Goal: Task Accomplishment & Management: Manage account settings

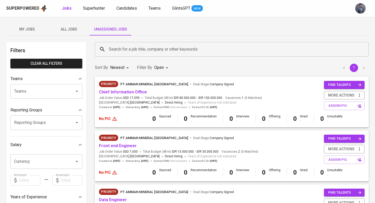
scroll to position [20, 0]
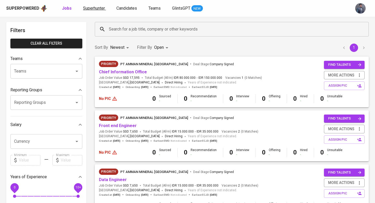
click at [91, 8] on span "Superhunter" at bounding box center [94, 8] width 22 height 5
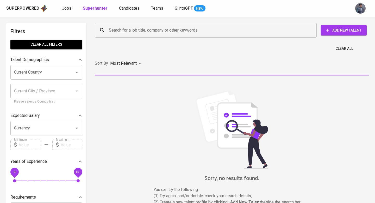
click at [66, 10] on span "Jobs" at bounding box center [66, 8] width 9 height 5
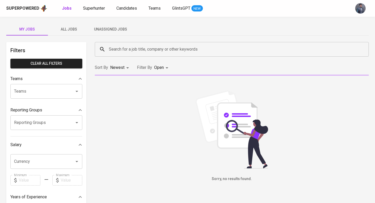
click at [76, 31] on span "All Jobs" at bounding box center [68, 29] width 35 height 7
click at [32, 33] on button "My Jobs" at bounding box center [27, 29] width 42 height 13
click at [110, 54] on input "Search for a job title, company or other keywords" at bounding box center [233, 49] width 251 height 10
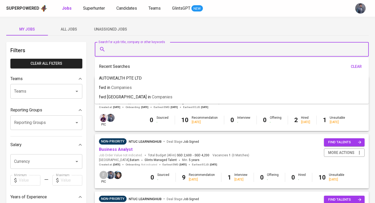
click at [73, 29] on span "All Jobs" at bounding box center [68, 29] width 35 height 7
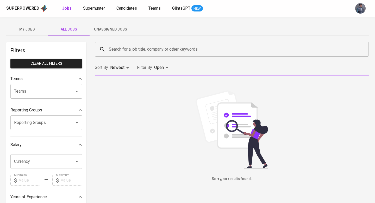
click at [110, 45] on input "Search for a job title, company or other keywords" at bounding box center [233, 49] width 251 height 10
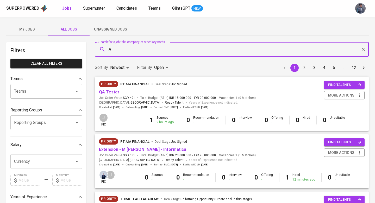
click at [114, 54] on div "A Search for a job title, company or other keywords" at bounding box center [232, 49] width 274 height 15
click at [144, 64] on span "Companies" at bounding box center [154, 64] width 21 height 5
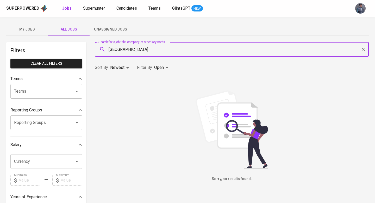
type input "T"
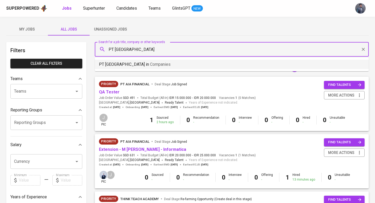
click at [150, 65] on span "Companies" at bounding box center [160, 64] width 21 height 5
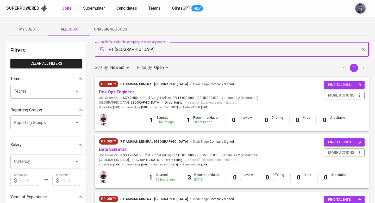
scroll to position [26, 0]
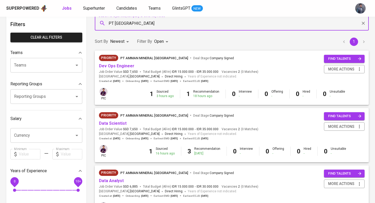
type input "PT [GEOGRAPHIC_DATA]"
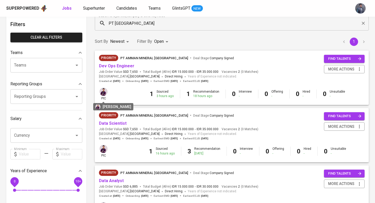
click at [105, 92] on img at bounding box center [104, 92] width 8 height 8
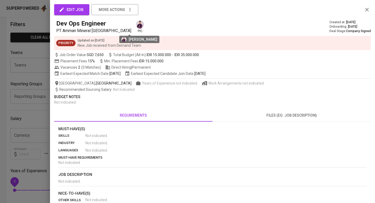
click at [136, 25] on img at bounding box center [140, 24] width 8 height 8
click at [78, 13] on span "edit job" at bounding box center [72, 9] width 24 height 7
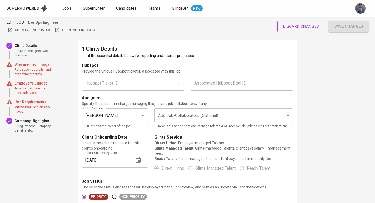
click at [290, 24] on span "discard changes" at bounding box center [301, 26] width 36 height 7
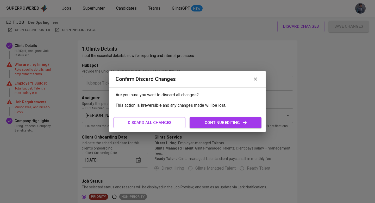
click at [168, 126] on button "discard all changes" at bounding box center [150, 122] width 72 height 11
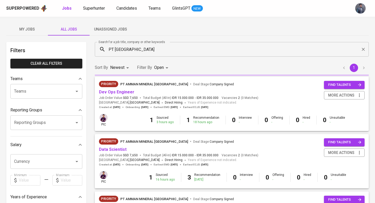
scroll to position [26, 0]
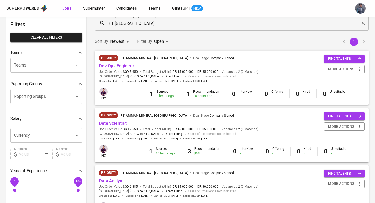
click at [127, 66] on link "Dev Ops Engineer" at bounding box center [116, 65] width 35 height 5
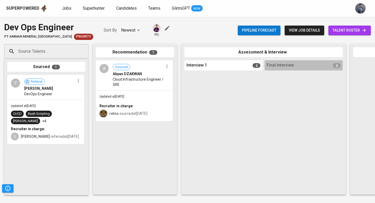
click at [164, 28] on icon "button" at bounding box center [167, 28] width 6 height 6
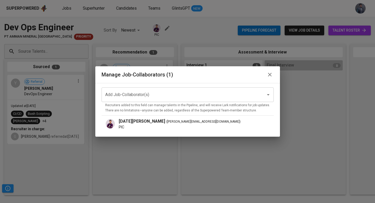
click at [152, 95] on input "Add Job-Collaborator(s)" at bounding box center [180, 95] width 153 height 10
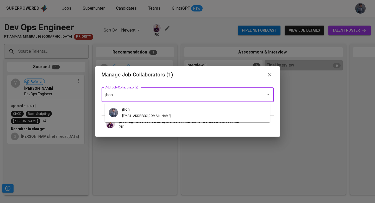
click at [139, 111] on h6 "jhon" at bounding box center [146, 110] width 49 height 6
type input "jhon"
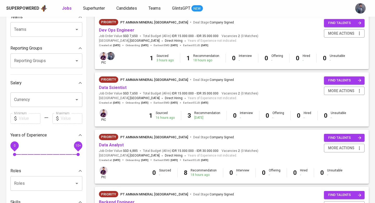
scroll to position [63, 0]
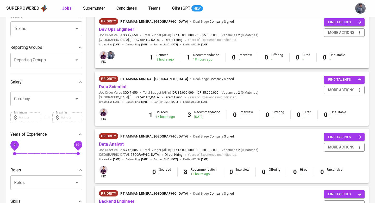
click at [118, 30] on link "Dev Ops Engineer" at bounding box center [116, 29] width 35 height 5
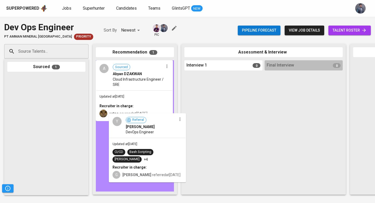
drag, startPoint x: 61, startPoint y: 93, endPoint x: 165, endPoint y: 131, distance: 110.6
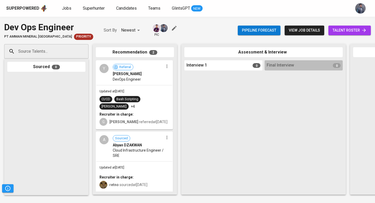
click at [353, 31] on span "talent roster" at bounding box center [350, 30] width 34 height 7
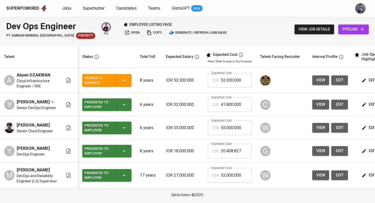
click at [357, 28] on span "pipeline" at bounding box center [354, 29] width 22 height 7
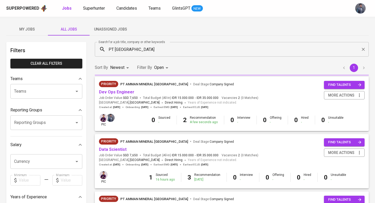
scroll to position [63, 0]
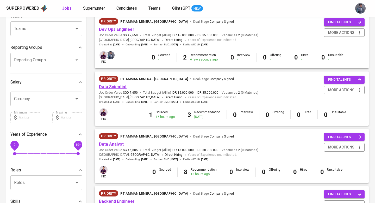
click at [119, 88] on link "Data Scientist" at bounding box center [113, 86] width 28 height 5
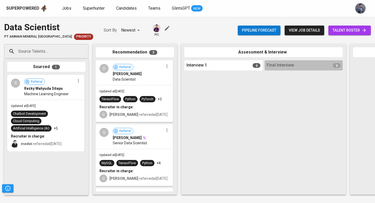
click at [164, 26] on icon "button" at bounding box center [167, 28] width 6 height 6
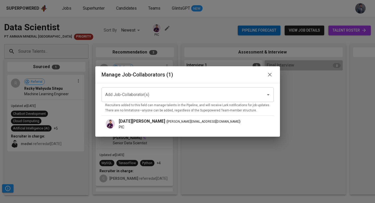
click at [145, 96] on input "Add Job-Collaborator(s)" at bounding box center [180, 95] width 153 height 10
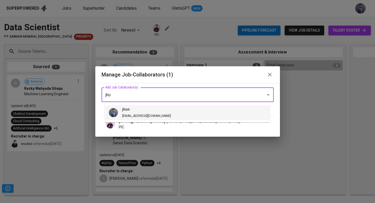
click at [141, 110] on h6 "jhon" at bounding box center [146, 110] width 49 height 6
type input "jho"
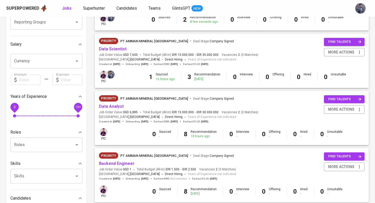
scroll to position [113, 0]
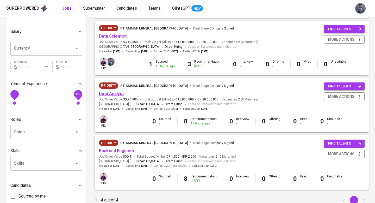
click at [107, 92] on link "Data Analyst" at bounding box center [111, 93] width 25 height 5
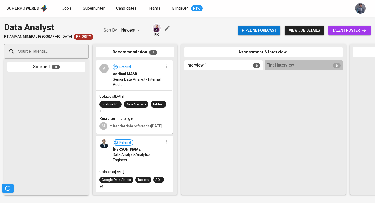
click at [164, 29] on icon "button" at bounding box center [167, 28] width 6 height 6
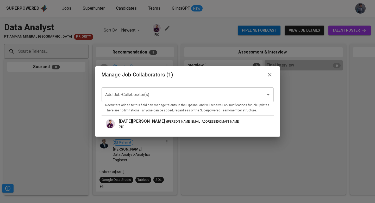
click at [134, 93] on input "Add Job-Collaborator(s)" at bounding box center [180, 95] width 153 height 10
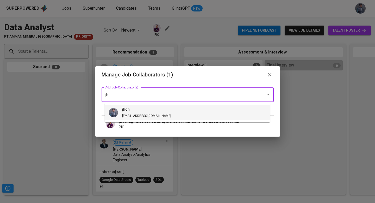
click at [135, 113] on span "jhon [EMAIL_ADDRESS][DOMAIN_NAME]" at bounding box center [146, 113] width 57 height 12
type input "jh"
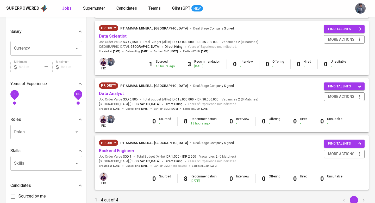
scroll to position [153, 0]
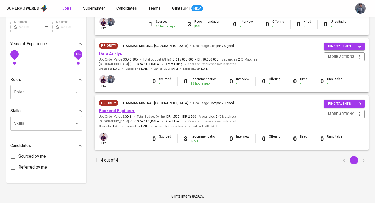
click at [117, 111] on link "Backend Engineer" at bounding box center [117, 110] width 36 height 5
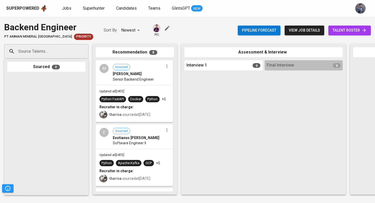
click at [164, 31] on icon "button" at bounding box center [167, 28] width 6 height 6
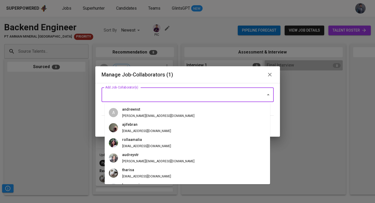
click at [141, 95] on input "Add Job-Collaborator(s)" at bounding box center [180, 95] width 153 height 10
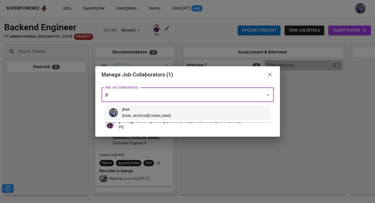
click at [140, 110] on h6 "jhon" at bounding box center [146, 110] width 49 height 6
type input "jh"
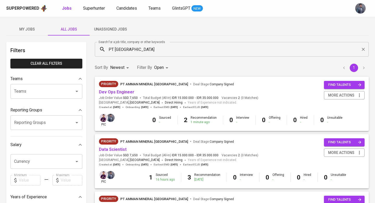
click at [32, 30] on span "My Jobs" at bounding box center [26, 29] width 35 height 7
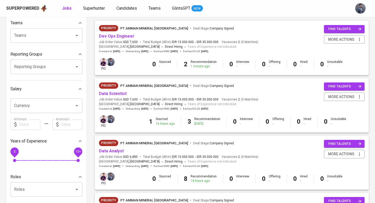
scroll to position [55, 0]
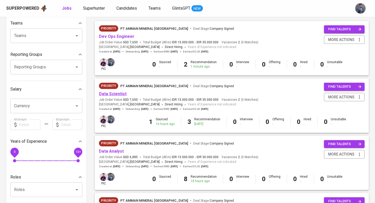
click at [119, 94] on link "Data Scientist" at bounding box center [113, 93] width 28 height 5
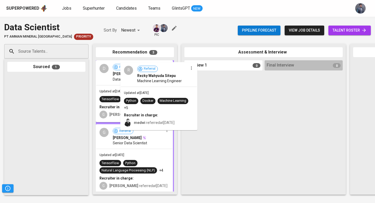
drag, startPoint x: 15, startPoint y: 101, endPoint x: 129, endPoint y: 88, distance: 115.6
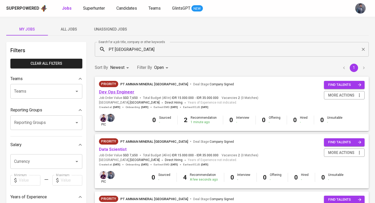
click at [120, 91] on link "Dev Ops Engineer" at bounding box center [116, 91] width 35 height 5
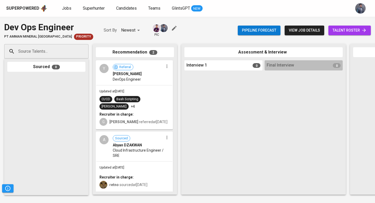
click at [349, 29] on span "talent roster" at bounding box center [350, 30] width 34 height 7
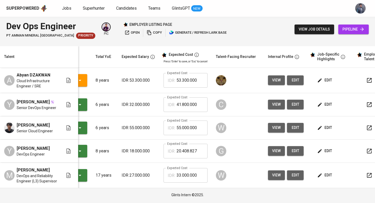
scroll to position [0, 71]
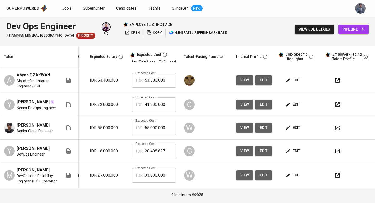
click at [336, 77] on icon "button" at bounding box center [337, 80] width 6 height 6
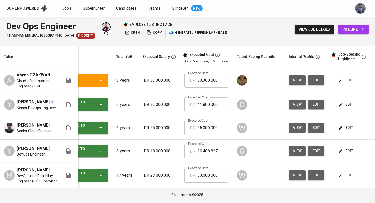
scroll to position [0, 0]
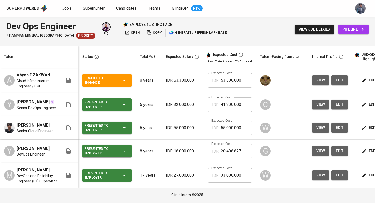
click at [126, 77] on icon "button" at bounding box center [124, 80] width 6 height 6
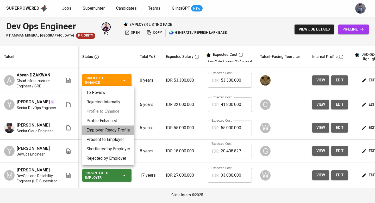
click at [117, 130] on li "Employer-Ready Profile" at bounding box center [108, 129] width 52 height 9
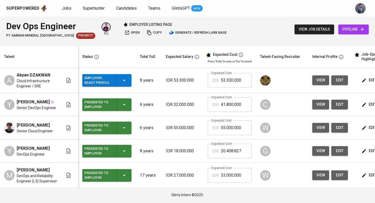
click at [125, 78] on icon "button" at bounding box center [124, 80] width 6 height 6
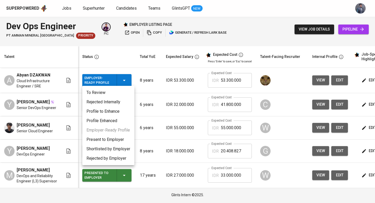
click at [114, 137] on li "Present to Employer" at bounding box center [108, 139] width 52 height 9
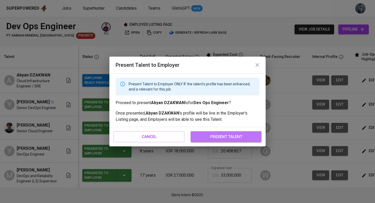
click at [215, 138] on span "present talent" at bounding box center [225, 136] width 59 height 7
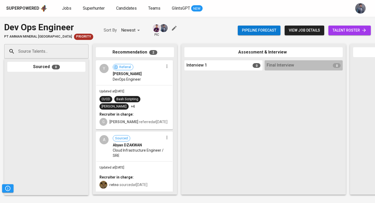
click at [344, 34] on link "talent roster" at bounding box center [349, 31] width 42 height 10
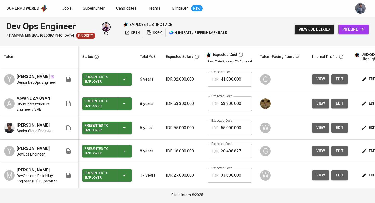
scroll to position [2, 0]
click at [346, 30] on span "pipeline" at bounding box center [354, 29] width 22 height 7
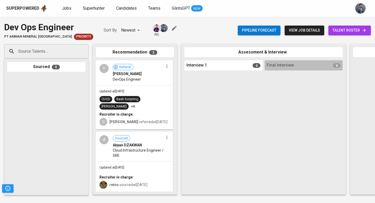
click at [339, 33] on span "talent roster" at bounding box center [350, 30] width 34 height 7
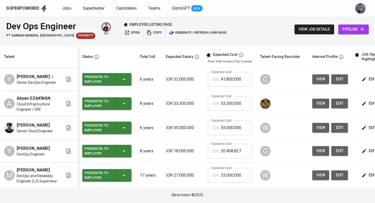
click at [340, 28] on link "pipeline" at bounding box center [353, 29] width 30 height 10
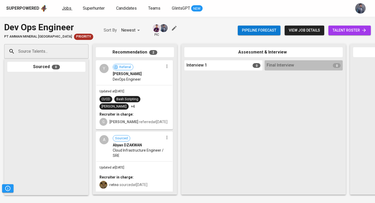
click at [66, 10] on span "Jobs" at bounding box center [66, 8] width 9 height 5
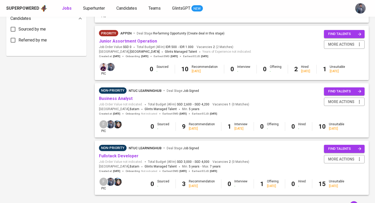
scroll to position [279, 0]
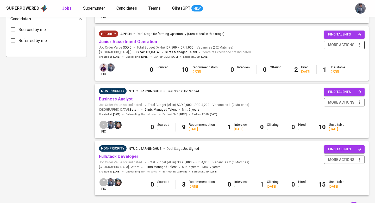
click at [361, 46] on icon "button" at bounding box center [359, 44] width 5 height 5
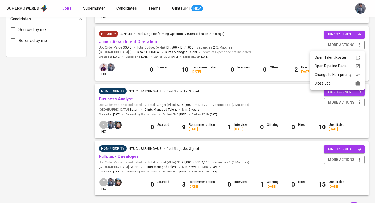
click at [334, 74] on div "Change to Non-priority" at bounding box center [338, 74] width 46 height 5
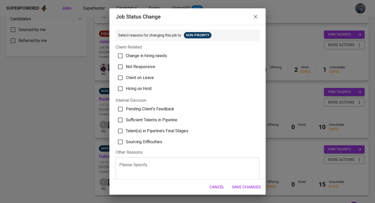
click at [153, 58] on span "Change in hiring needs" at bounding box center [146, 56] width 41 height 6
click at [126, 58] on input "Change in hiring needs" at bounding box center [120, 55] width 11 height 11
checkbox input "true"
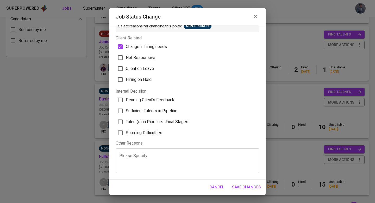
click at [219, 166] on textarea at bounding box center [187, 160] width 137 height 15
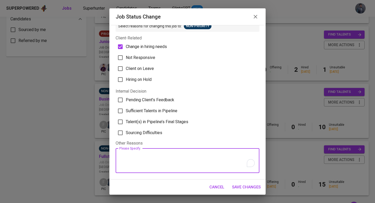
click at [243, 184] on span "Save Changes" at bounding box center [246, 186] width 29 height 7
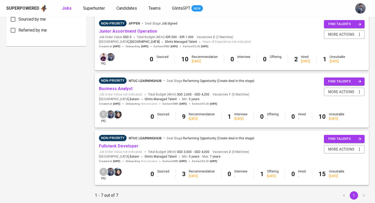
scroll to position [289, 0]
